Goal: Task Accomplishment & Management: Manage account settings

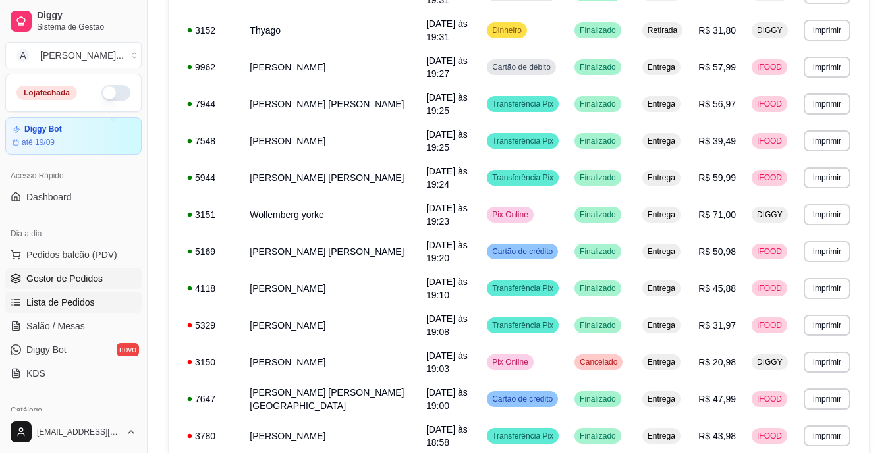
scroll to position [659, 0]
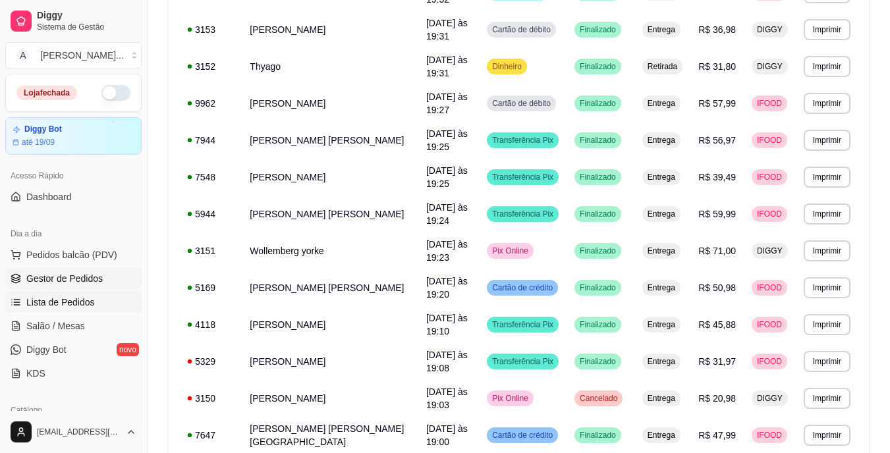
click at [99, 273] on span "Gestor de Pedidos" at bounding box center [64, 278] width 76 height 13
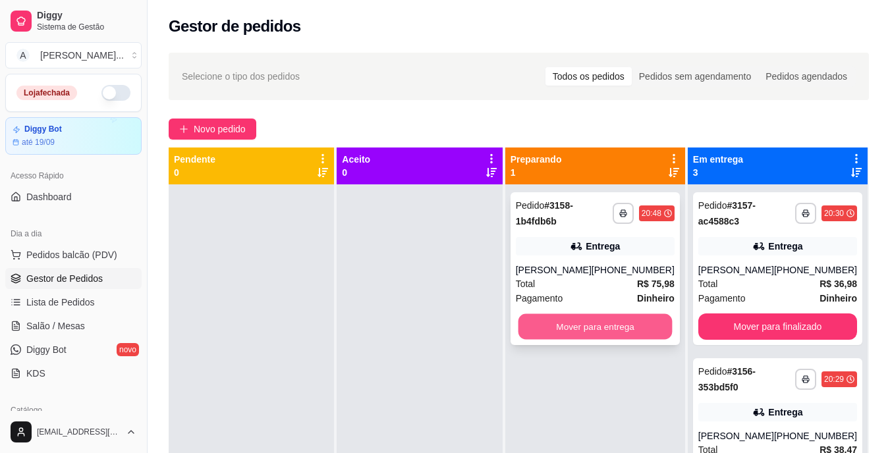
click at [644, 340] on button "Mover para entrega" at bounding box center [595, 327] width 154 height 26
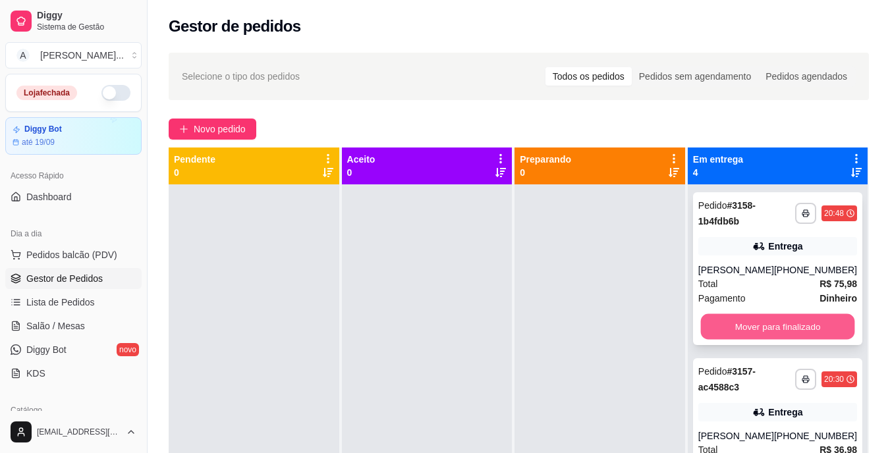
click at [731, 339] on button "Mover para finalizado" at bounding box center [777, 327] width 154 height 26
click at [731, 339] on button "Mover para finalizado" at bounding box center [777, 327] width 159 height 26
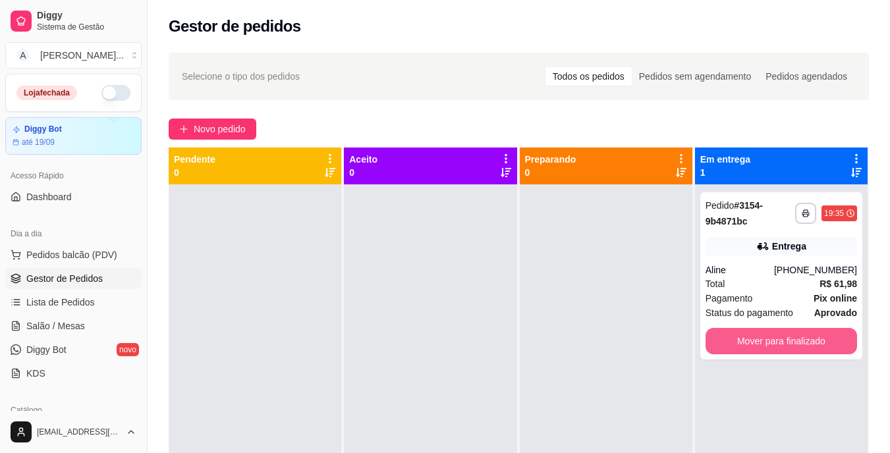
click at [731, 339] on button "Mover para finalizado" at bounding box center [780, 341] width 151 height 26
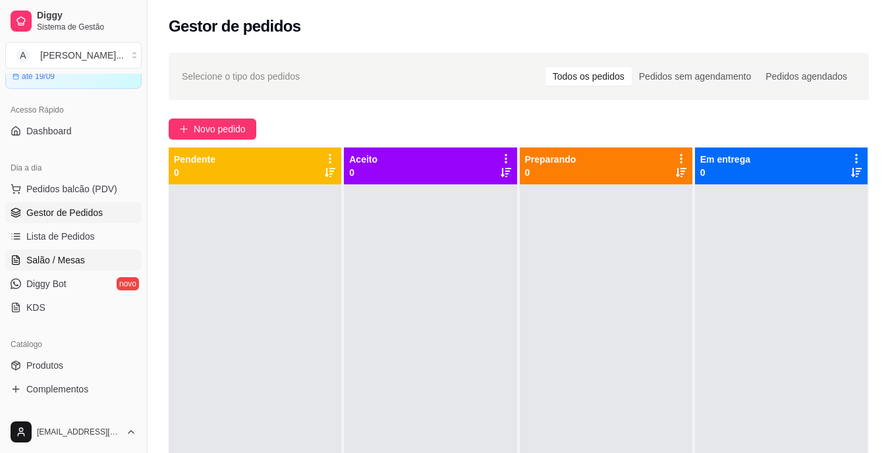
scroll to position [198, 0]
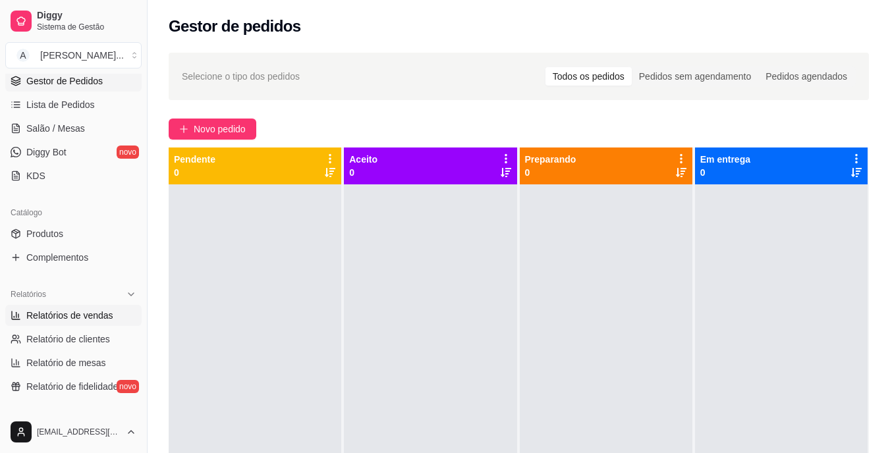
click at [90, 312] on span "Relatórios de vendas" at bounding box center [69, 315] width 87 height 13
select select "ALL"
select select "0"
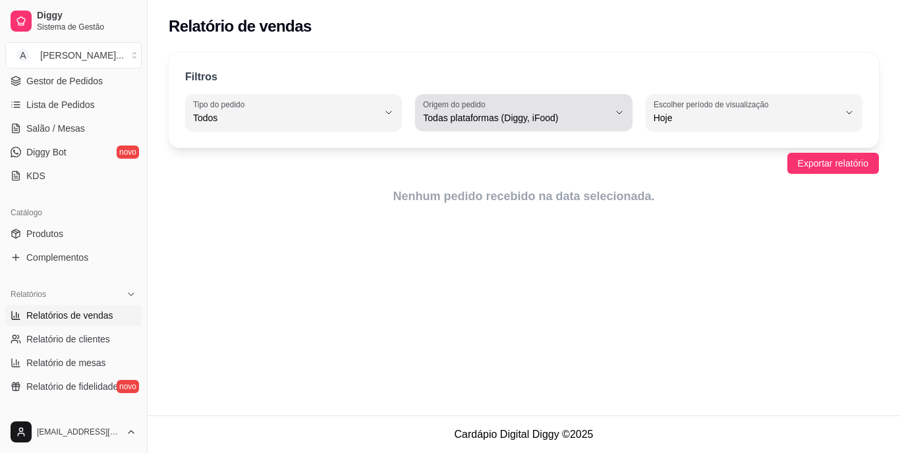
click at [603, 105] on div "Todas plataformas (Diggy, iFood)" at bounding box center [515, 112] width 185 height 26
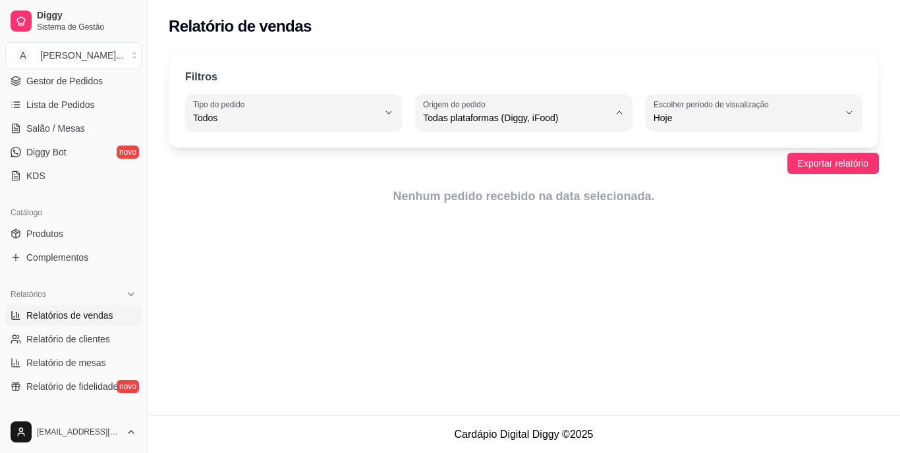
click at [491, 179] on li "Diggy" at bounding box center [524, 171] width 198 height 20
type input "DIGGY"
select select "DIGGY"
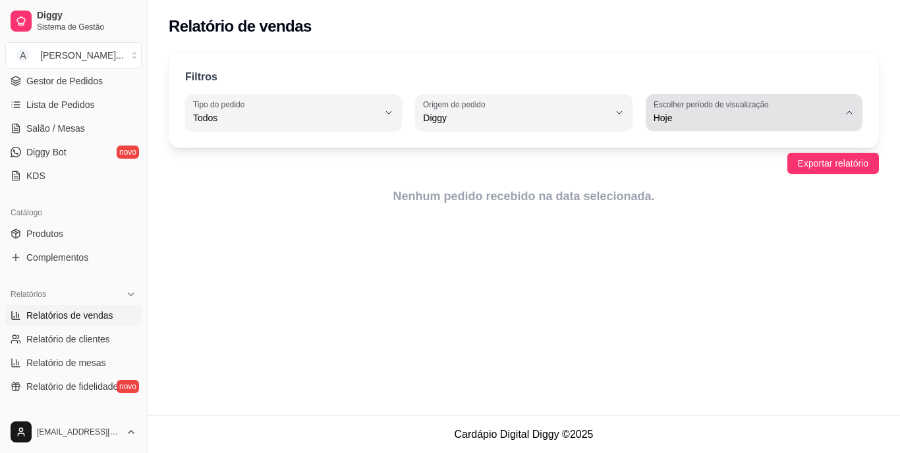
click at [757, 116] on span "Hoje" at bounding box center [745, 117] width 185 height 13
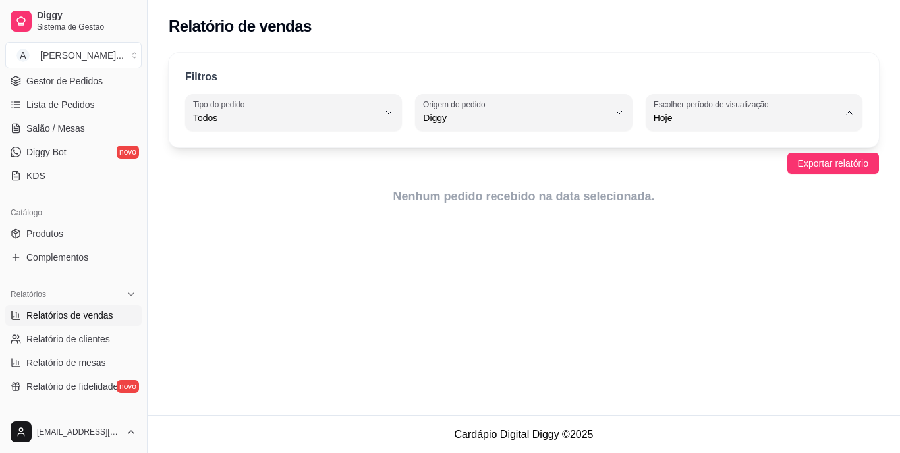
click at [725, 188] on li "7 dias" at bounding box center [754, 192] width 198 height 20
type input "7"
select select "7"
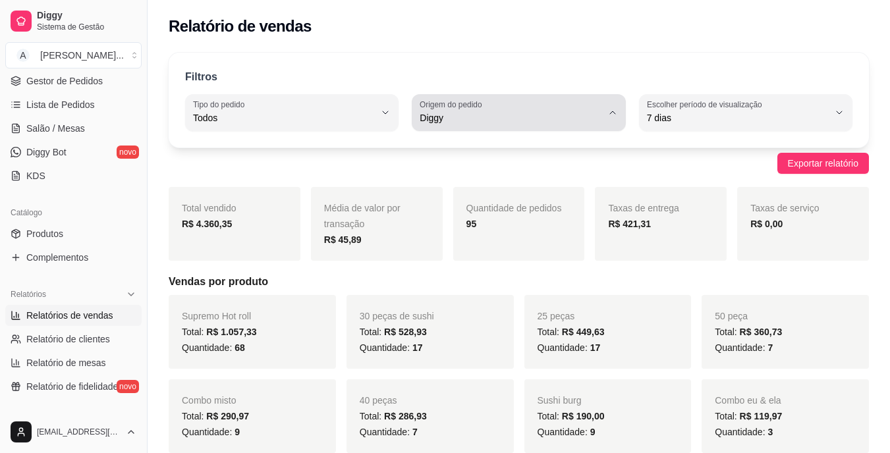
click at [458, 107] on label "Origem do pedido" at bounding box center [453, 104] width 67 height 11
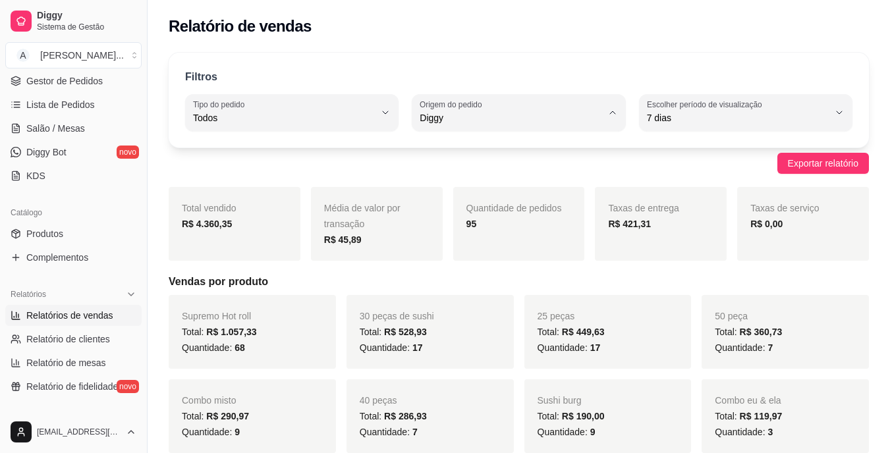
click at [462, 186] on li "iFood" at bounding box center [518, 192] width 195 height 20
type input "IFOOD"
select select "IFOOD"
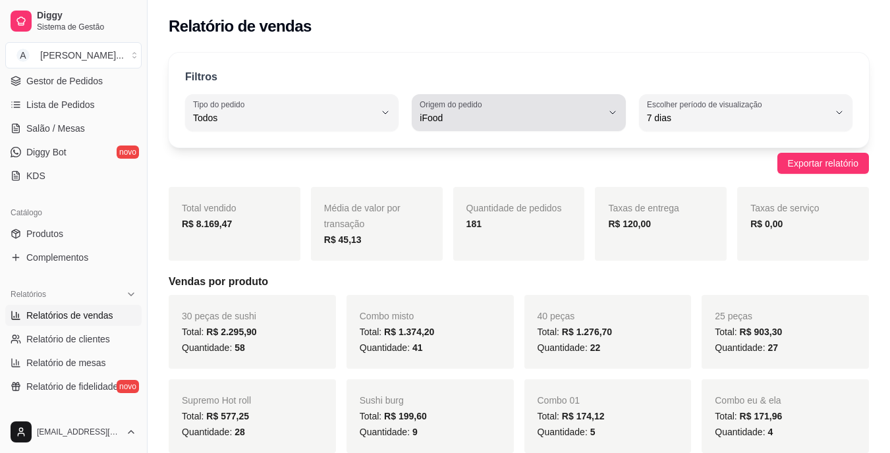
click at [550, 101] on div "iFood" at bounding box center [511, 112] width 182 height 26
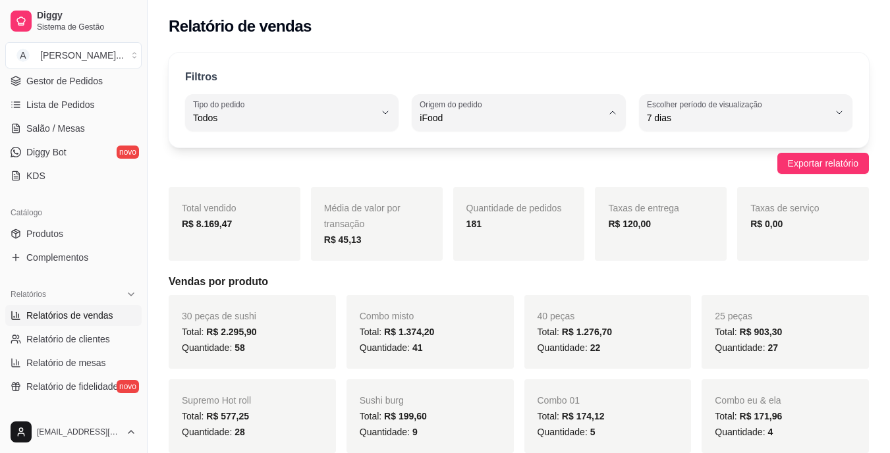
click at [540, 165] on li "Diggy" at bounding box center [518, 171] width 195 height 20
type input "DIGGY"
select select "DIGGY"
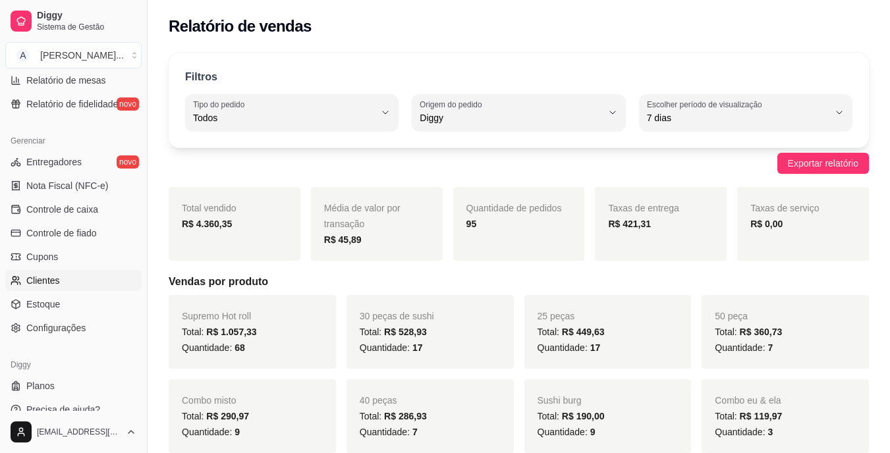
scroll to position [495, 0]
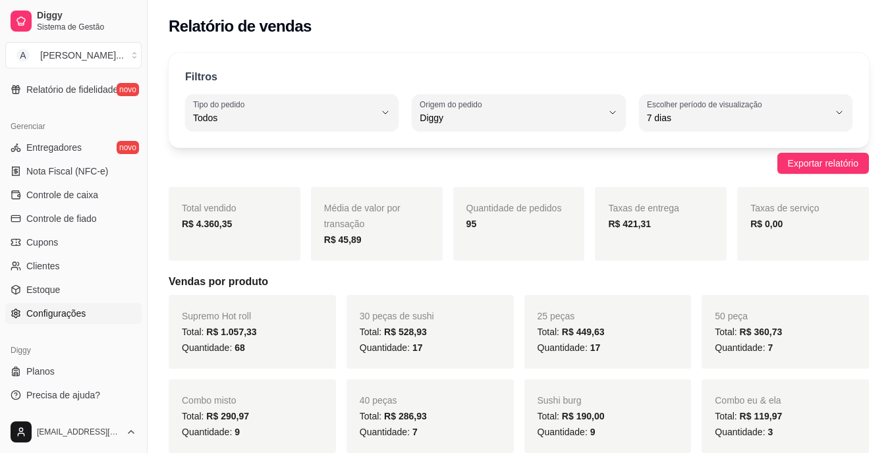
click at [65, 306] on link "Configurações" at bounding box center [73, 313] width 136 height 21
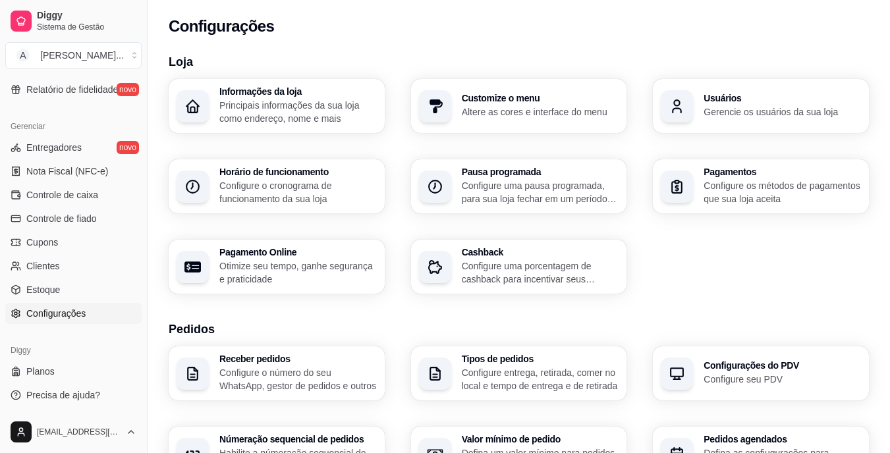
click at [56, 308] on span "Configurações" at bounding box center [55, 313] width 59 height 13
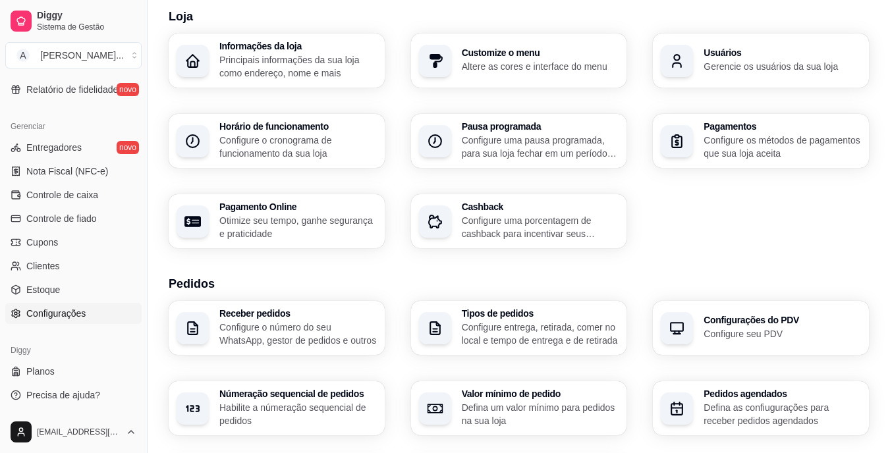
scroll to position [66, 0]
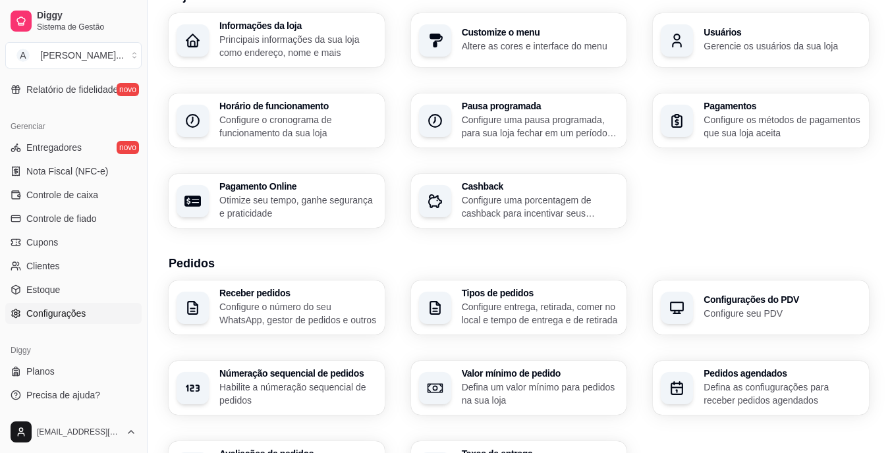
click at [722, 28] on h3 "Usuários" at bounding box center [781, 32] width 157 height 9
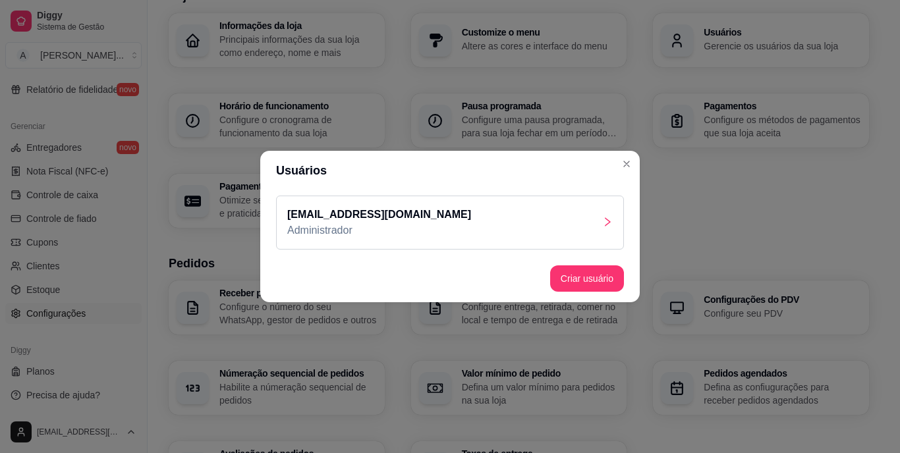
click at [607, 230] on div at bounding box center [607, 223] width 11 height 16
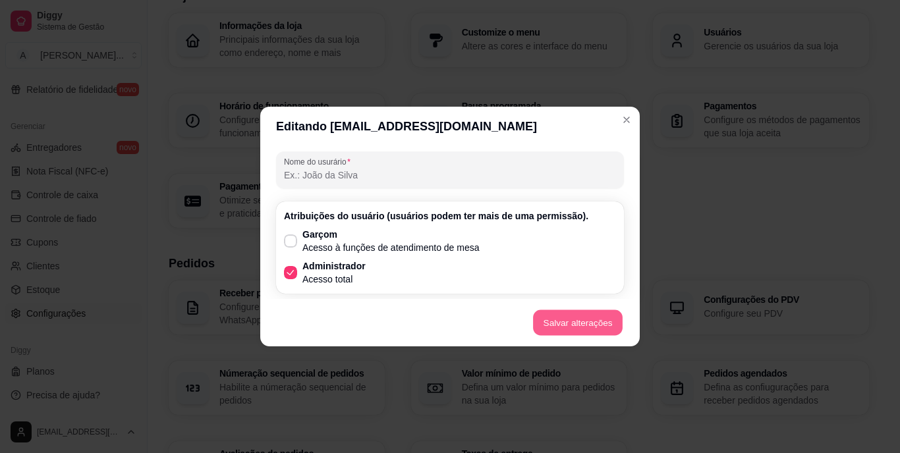
click at [591, 327] on button "Salvar alterações" at bounding box center [578, 323] width 90 height 26
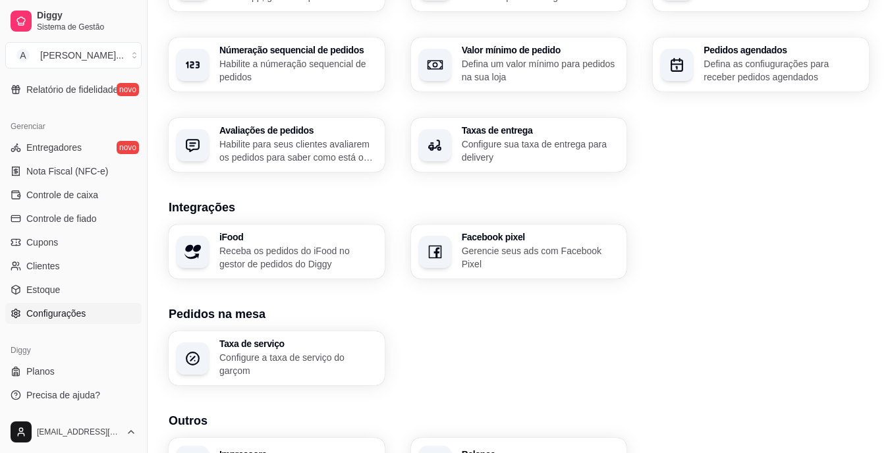
scroll to position [395, 0]
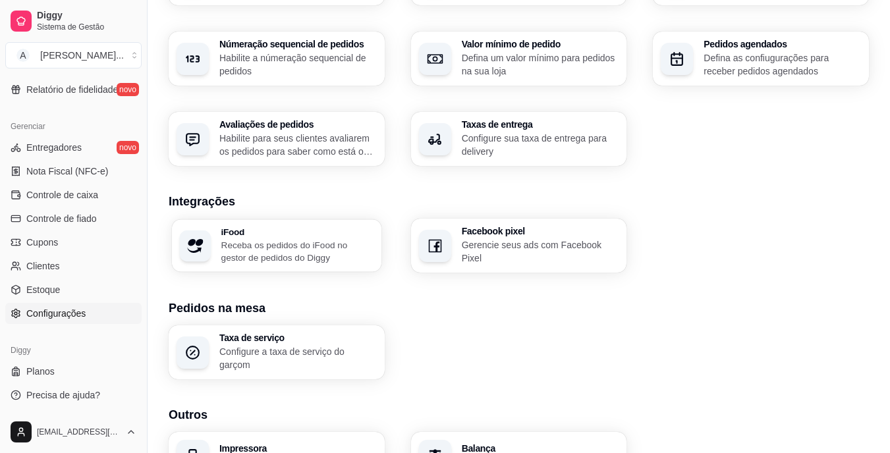
click at [361, 240] on p "Receba os pedidos do iFood no gestor de pedidos do Diggy" at bounding box center [297, 251] width 152 height 26
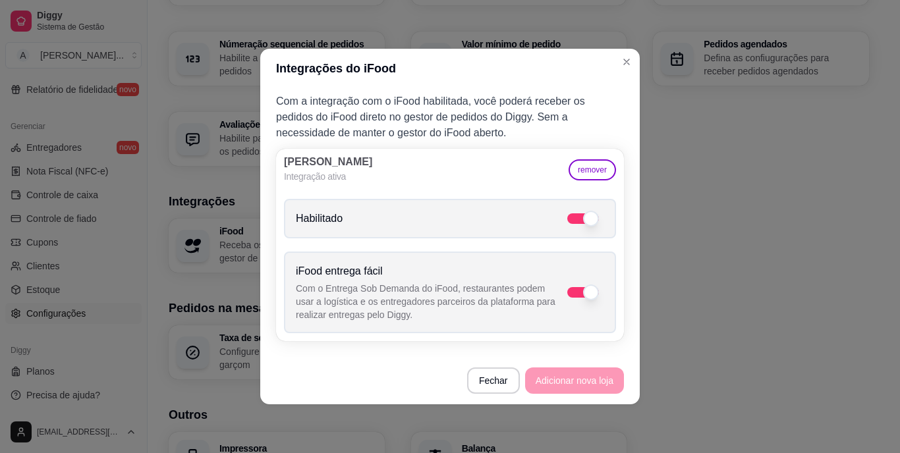
click at [559, 397] on footer "Fechar Adicionar nova loja" at bounding box center [449, 380] width 379 height 47
click at [558, 395] on footer "Fechar Adicionar nova loja" at bounding box center [449, 380] width 379 height 47
click at [555, 391] on footer "Fechar Adicionar nova loja" at bounding box center [449, 380] width 379 height 47
click at [592, 219] on span at bounding box center [591, 219] width 16 height 16
click at [604, 221] on input "Habilitado" at bounding box center [608, 225] width 9 height 9
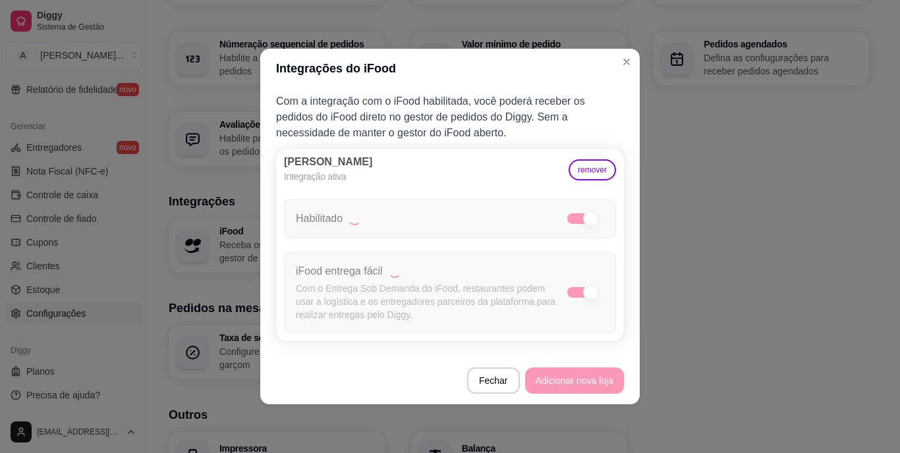
checkbox input "false"
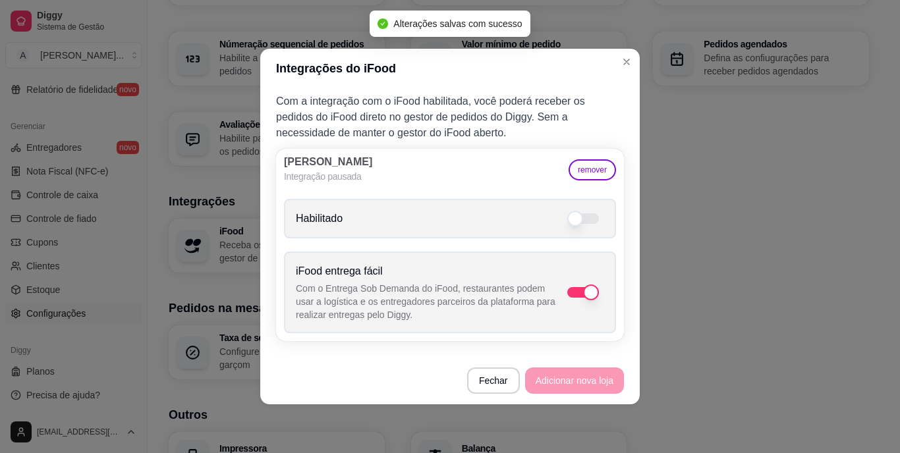
click at [587, 294] on span at bounding box center [591, 293] width 16 height 16
click at [604, 295] on input "iFood entrega fácil Com o Entrega Sob Demanda do iFood, restaurantes podem usar…" at bounding box center [608, 299] width 9 height 9
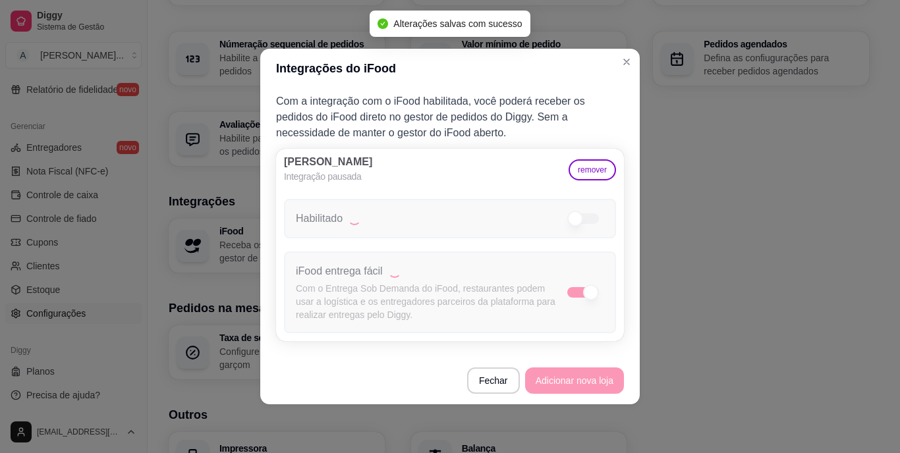
checkbox input "false"
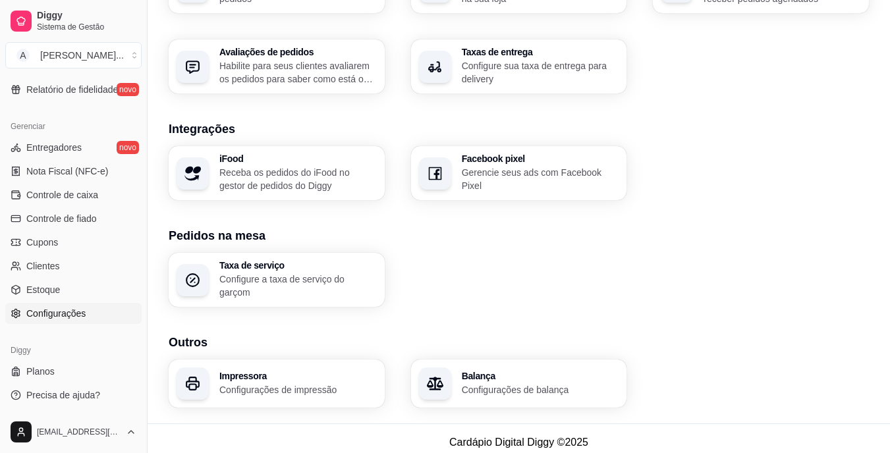
scroll to position [470, 0]
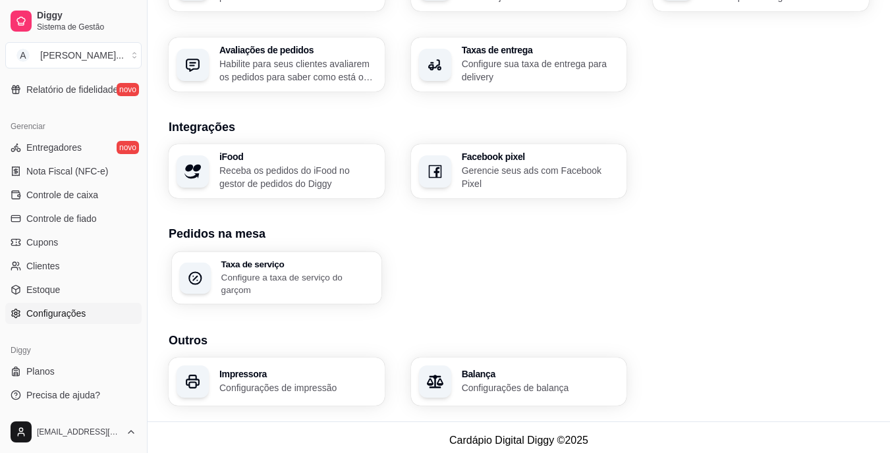
click at [348, 268] on h3 "Taxa de serviço" at bounding box center [297, 264] width 152 height 9
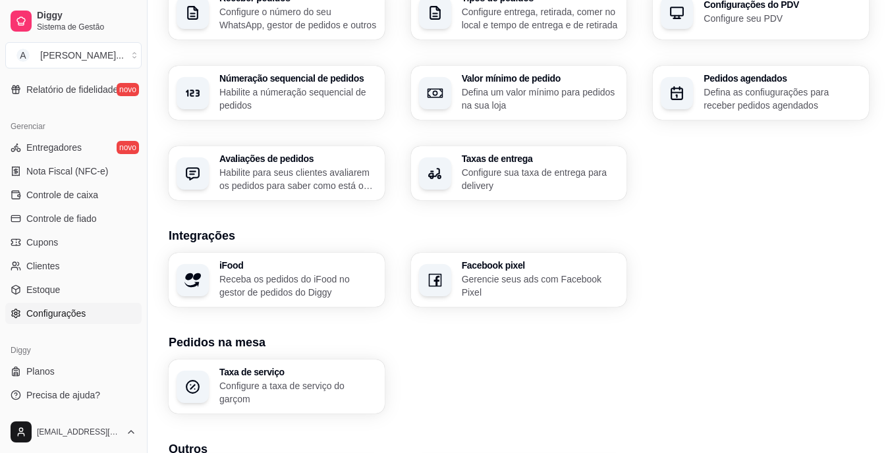
scroll to position [338, 0]
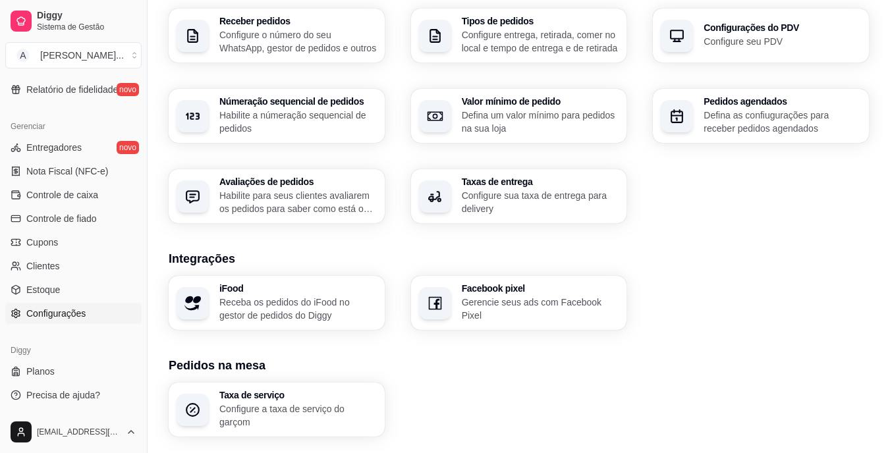
click at [310, 196] on p "Habilite para seus clientes avaliarem os pedidos para saber como está o feedbac…" at bounding box center [297, 202] width 157 height 26
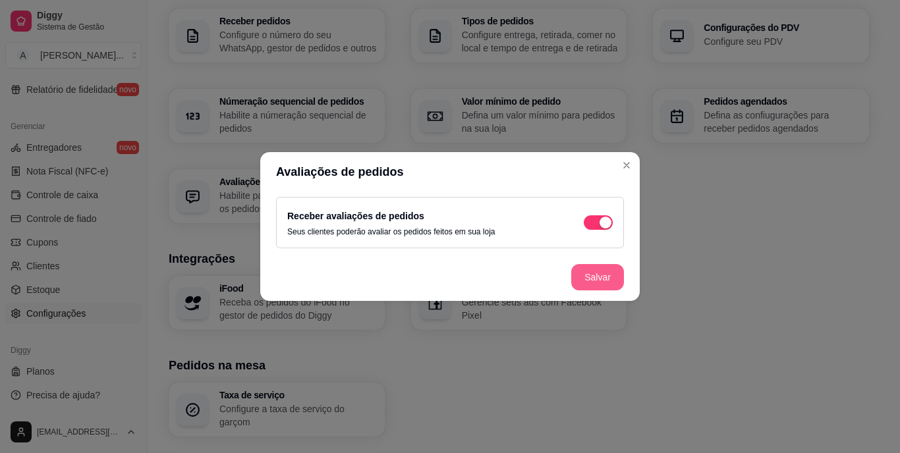
click at [601, 283] on button "Salvar" at bounding box center [597, 277] width 53 height 26
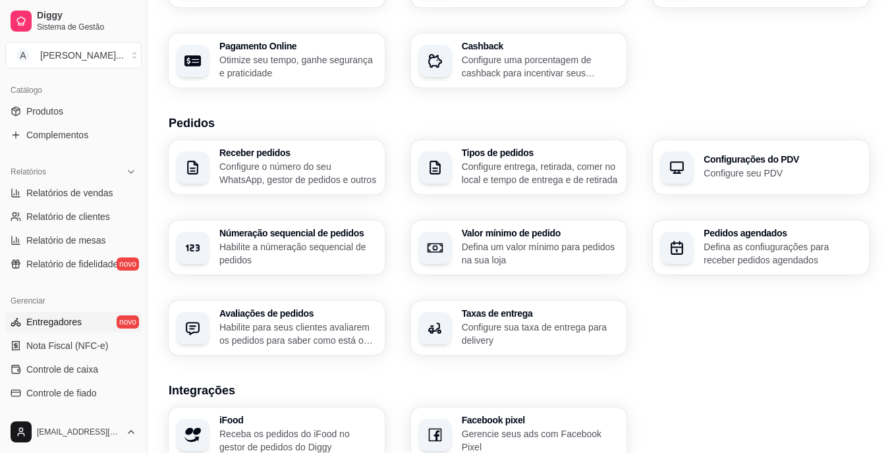
scroll to position [297, 0]
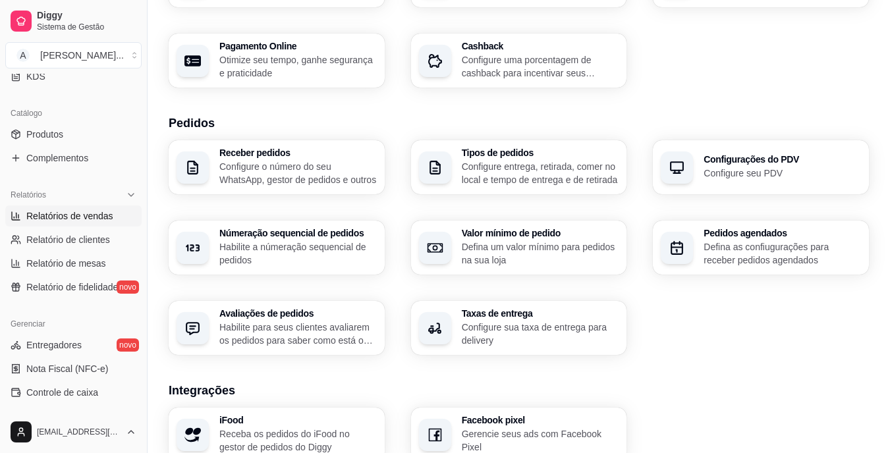
click at [50, 209] on link "Relatórios de vendas" at bounding box center [73, 215] width 136 height 21
select select "ALL"
select select "0"
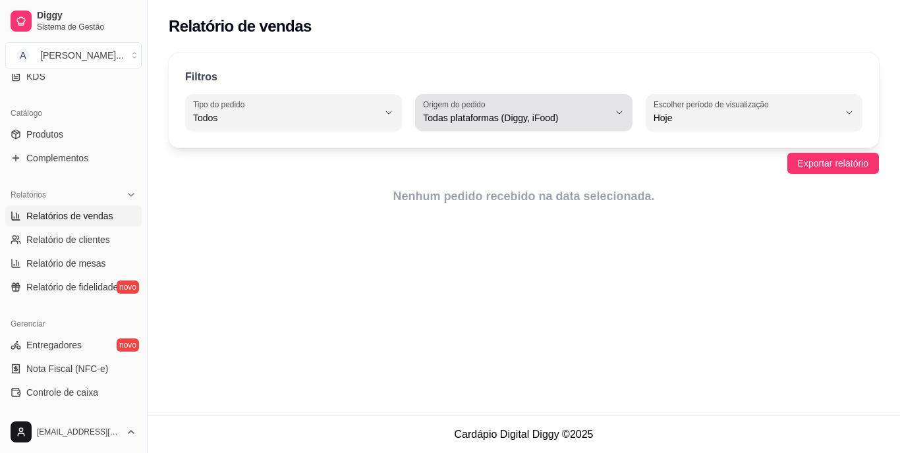
click at [574, 103] on div "Todas plataformas (Diggy, iFood)" at bounding box center [515, 112] width 185 height 26
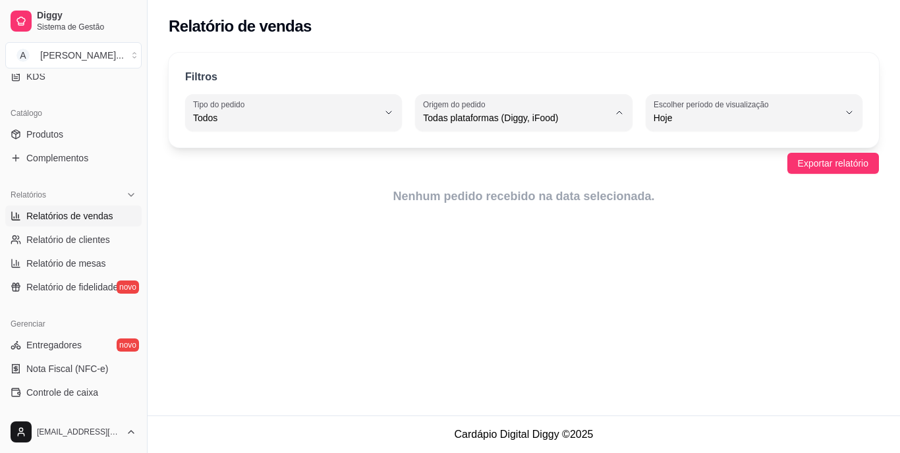
click at [567, 176] on span "Diggy" at bounding box center [516, 171] width 175 height 13
type input "DIGGY"
select select "DIGGY"
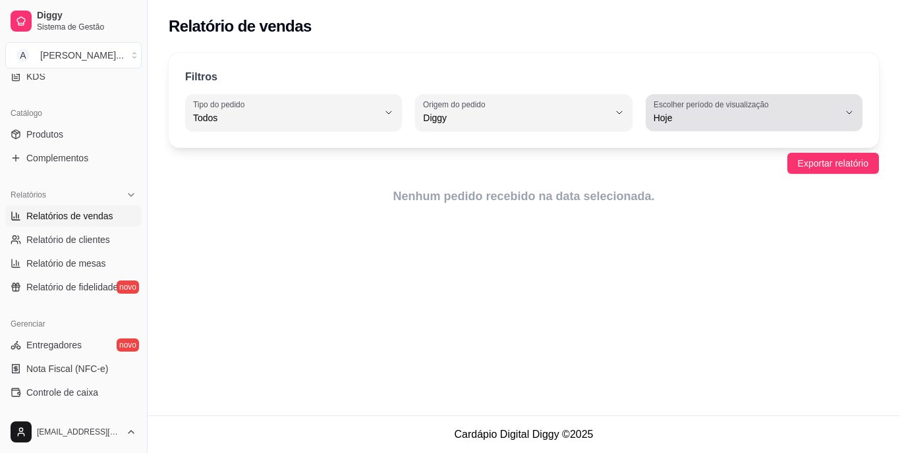
click at [822, 118] on span "Hoje" at bounding box center [745, 117] width 185 height 13
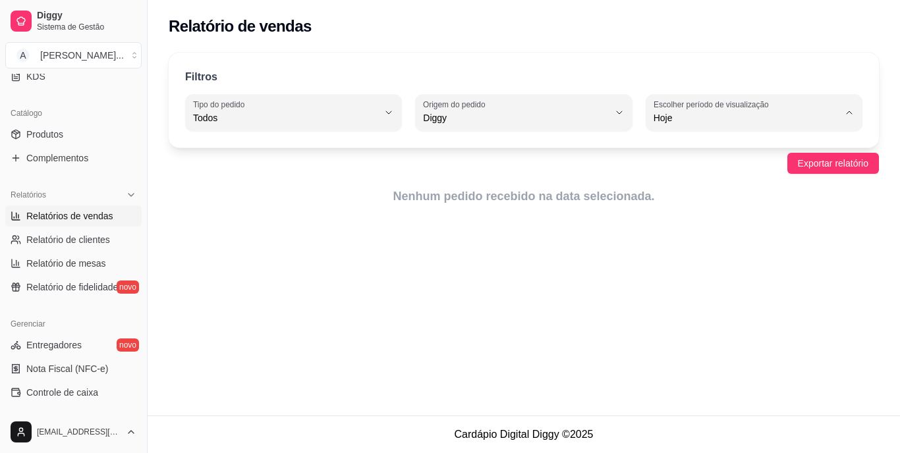
click at [716, 242] on span "30 dias" at bounding box center [747, 235] width 175 height 13
type input "30"
select select "30"
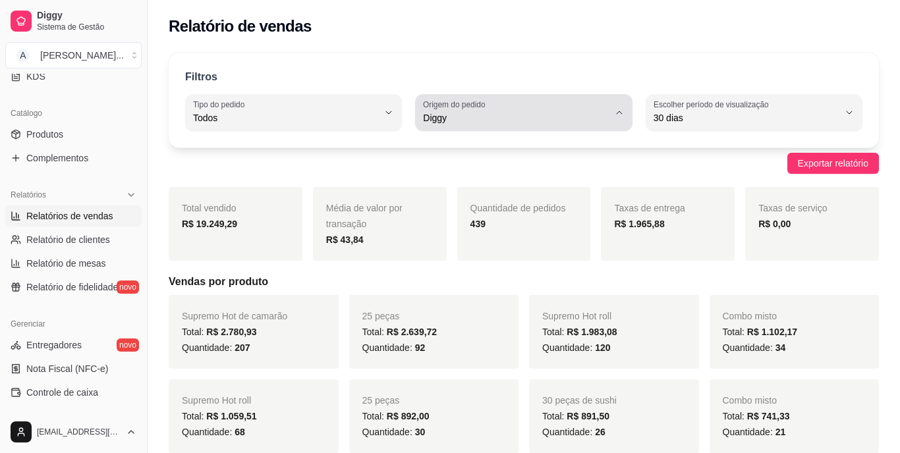
click at [575, 116] on span "Diggy" at bounding box center [515, 117] width 185 height 13
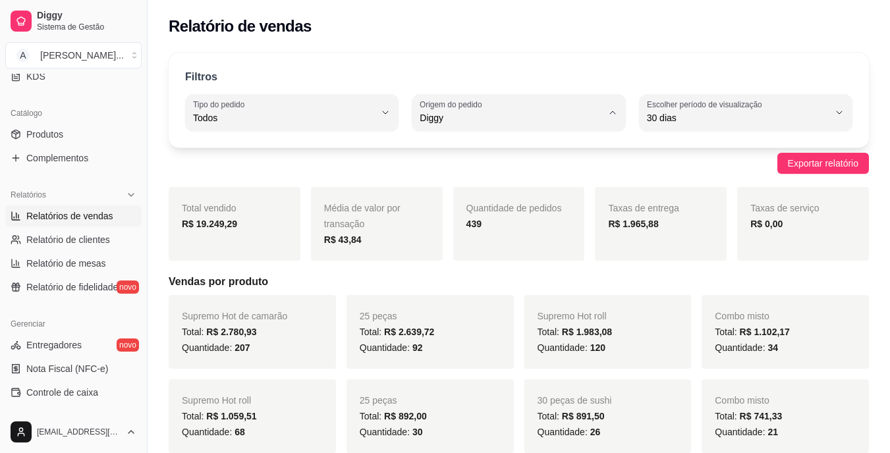
click at [571, 160] on li "Todas plataformas (Diggy, iFood)" at bounding box center [518, 150] width 195 height 20
type input "ALL"
select select "ALL"
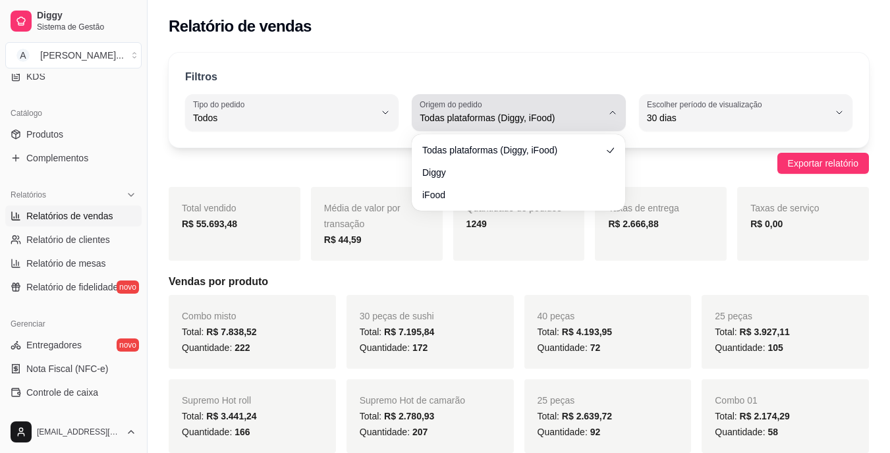
click at [547, 119] on span "Todas plataformas (Diggy, iFood)" at bounding box center [511, 117] width 182 height 13
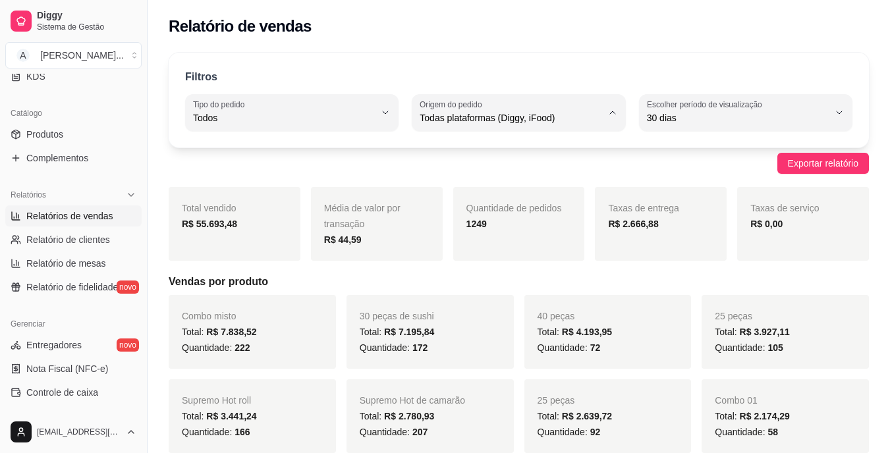
click at [539, 164] on li "Diggy" at bounding box center [518, 171] width 195 height 20
type input "DIGGY"
select select "DIGGY"
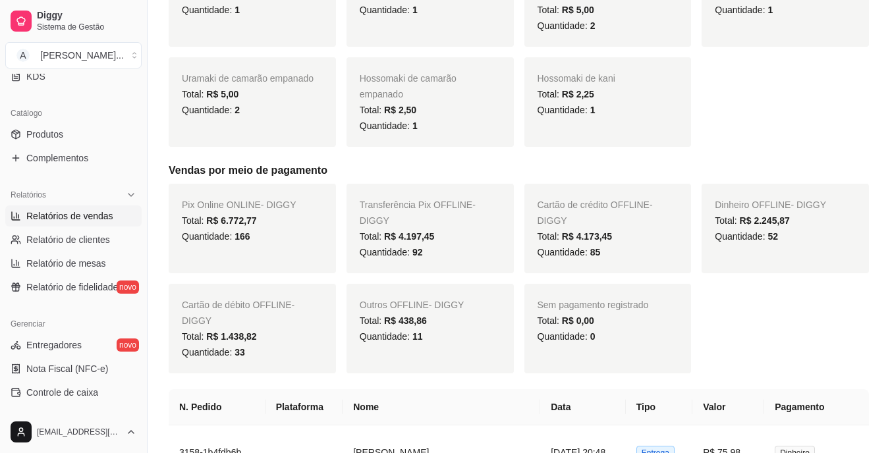
scroll to position [1581, 0]
